Goal: Find specific page/section: Find specific page/section

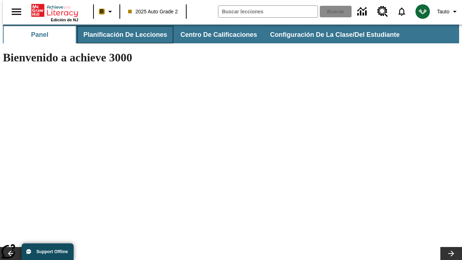
click at [121, 35] on span "Planificación de lecciones" at bounding box center [125, 35] width 84 height 8
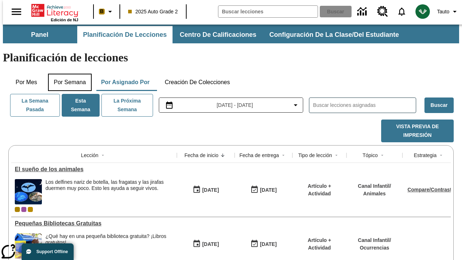
click at [68, 74] on button "Por semana" at bounding box center [70, 82] width 44 height 17
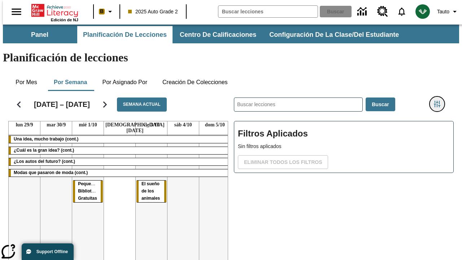
click at [440, 101] on icon "Menú lateral de filtros" at bounding box center [437, 104] width 7 height 7
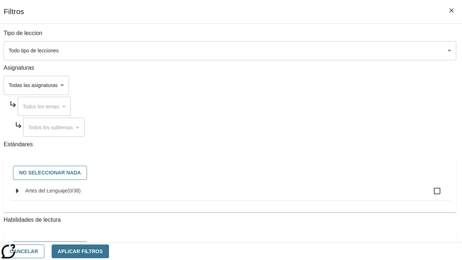
click at [319, 85] on body "Saltar al contenido principal Edición de NJ B 2025 Auto Grade 2 Buscar 0 Tauto …" at bounding box center [231, 179] width 457 height 309
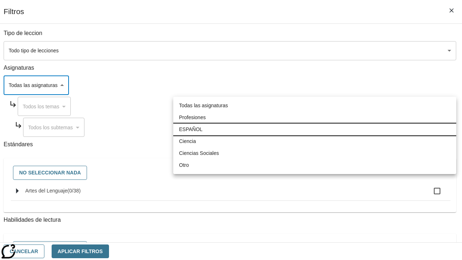
click at [315, 129] on li "ESPAÑOL" at bounding box center [314, 130] width 283 height 12
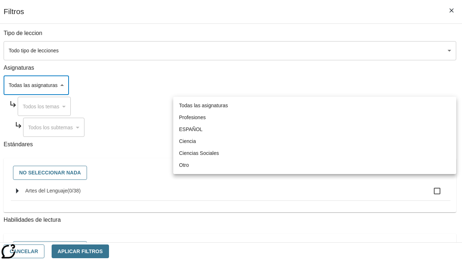
type input "1"
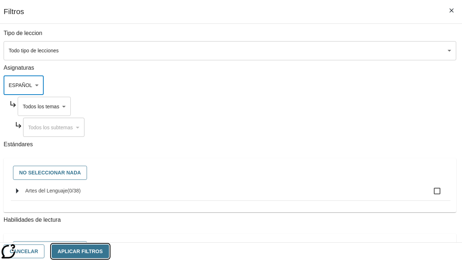
click at [109, 251] on button "Aplicar Filtros" at bounding box center [80, 252] width 57 height 14
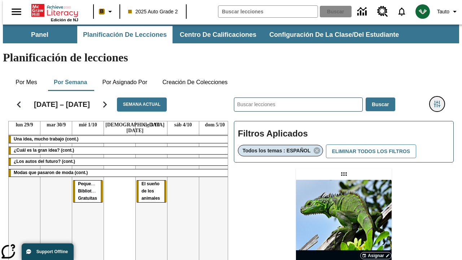
click at [440, 101] on icon "Menú lateral de filtros" at bounding box center [437, 104] width 7 height 7
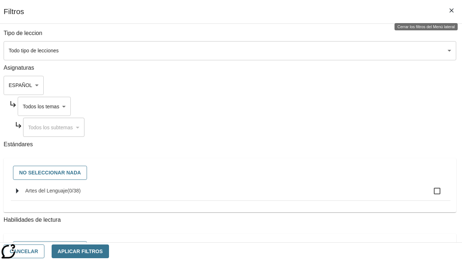
click at [325, 106] on body "Saltar al contenido principal Edición de NJ B 2025 Auto Grade 2 Buscar 0 Tauto …" at bounding box center [231, 213] width 457 height 377
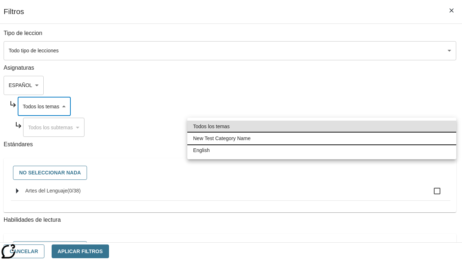
click at [322, 138] on li "New Test Category Name" at bounding box center [321, 139] width 269 height 12
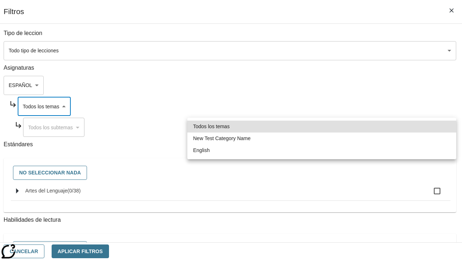
type input "265"
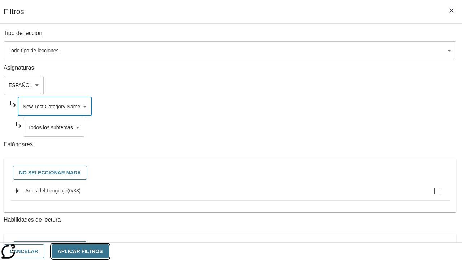
click at [109, 251] on button "Aplicar Filtros" at bounding box center [80, 252] width 57 height 14
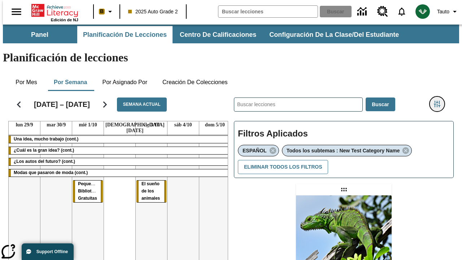
click at [440, 101] on icon "Menú lateral de filtros" at bounding box center [437, 104] width 7 height 7
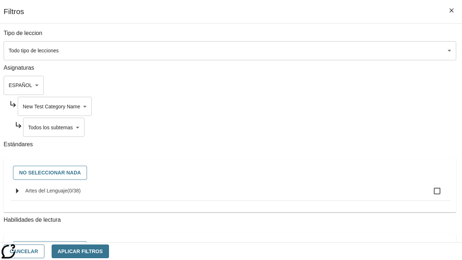
click at [328, 127] on body "Saltar al contenido principal Edición de NJ B 2025 Auto Grade 2 Buscar 0 Tauto …" at bounding box center [231, 221] width 457 height 392
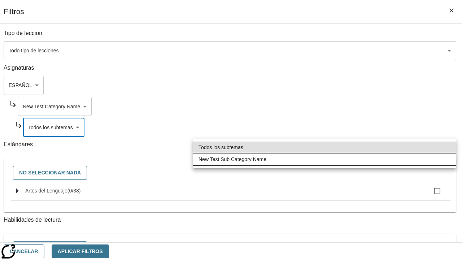
click at [325, 159] on li "New Test Sub Category Name" at bounding box center [325, 159] width 264 height 12
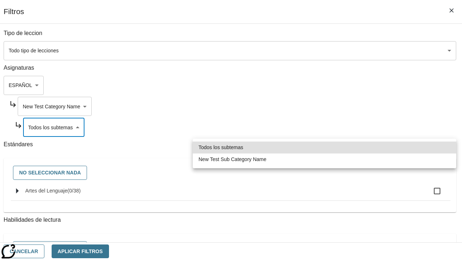
type input "2232"
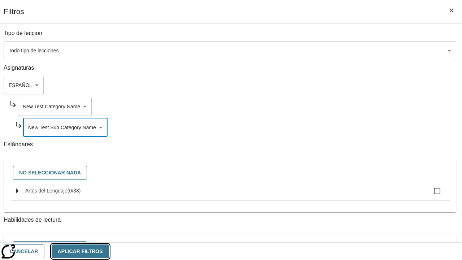
click at [109, 251] on button "Aplicar Filtros" at bounding box center [80, 252] width 57 height 14
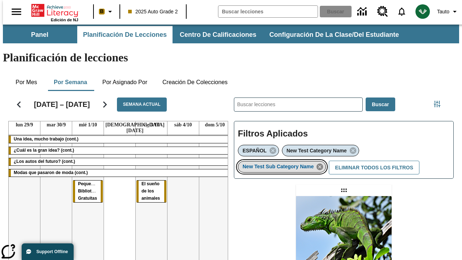
click at [322, 163] on icon "Eliminar New Test Sub Category Name el ítem seleccionado del filtro" at bounding box center [320, 167] width 8 height 8
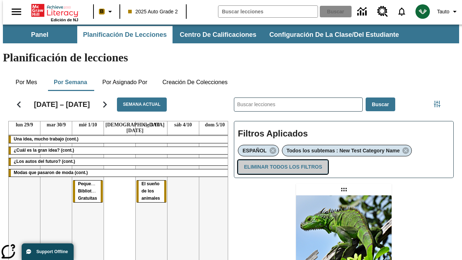
click at [282, 160] on button "Eliminar todos los filtros" at bounding box center [283, 167] width 90 height 14
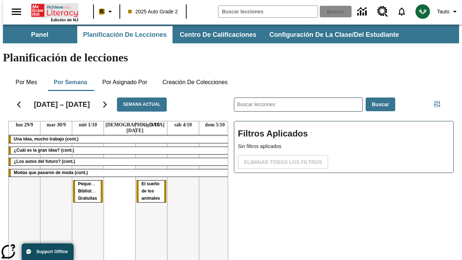
click at [52, 10] on icon "Portada" at bounding box center [55, 10] width 48 height 14
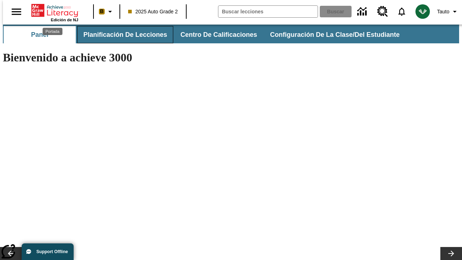
click at [121, 35] on span "Planificación de lecciones" at bounding box center [125, 35] width 84 height 8
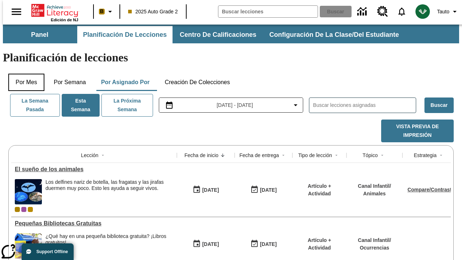
click at [23, 74] on button "Por mes" at bounding box center [26, 82] width 36 height 17
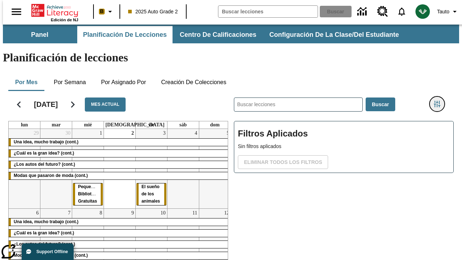
click at [440, 101] on icon "Menú lateral de filtros" at bounding box center [437, 104] width 7 height 7
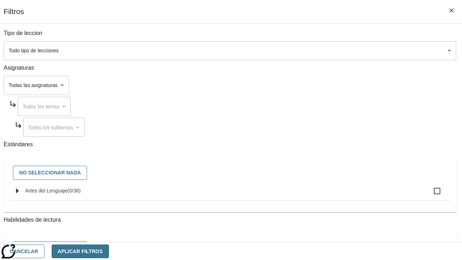
click at [319, 85] on body "Saltar al contenido principal Edición de NJ B 2025 Auto Grade 2 Buscar 0 Tauto …" at bounding box center [231, 179] width 457 height 309
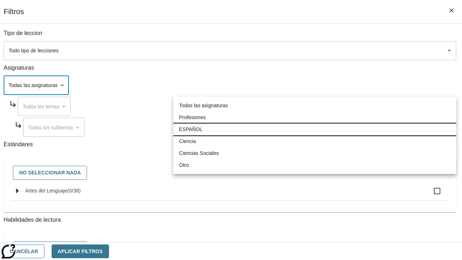
click at [315, 129] on li "ESPAÑOL" at bounding box center [314, 130] width 283 height 12
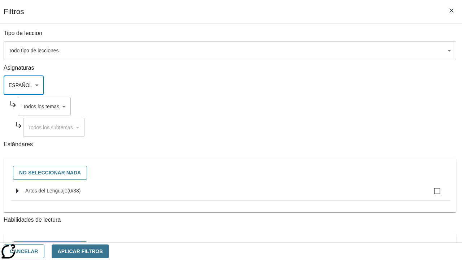
type input "1"
click at [109, 251] on button "Aplicar Filtros" at bounding box center [80, 252] width 57 height 14
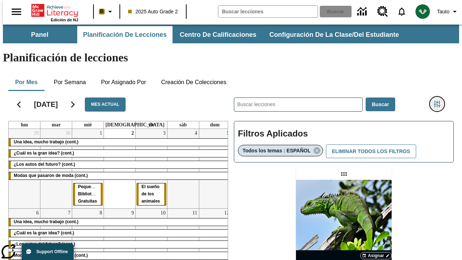
click at [440, 101] on icon "Menú lateral de filtros" at bounding box center [437, 104] width 7 height 7
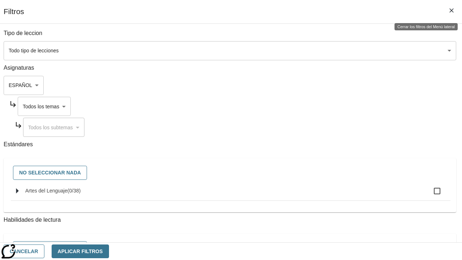
click at [325, 106] on body "Saltar al contenido principal Edición de NJ B 2025 Auto Grade 2 Buscar 0 Tauto …" at bounding box center [231, 213] width 457 height 377
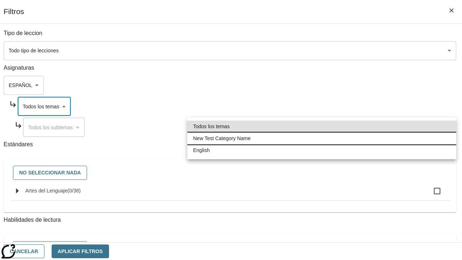
click at [322, 138] on li "New Test Category Name" at bounding box center [321, 139] width 269 height 12
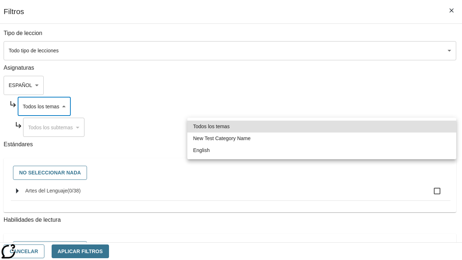
type input "265"
